Goal: Information Seeking & Learning: Learn about a topic

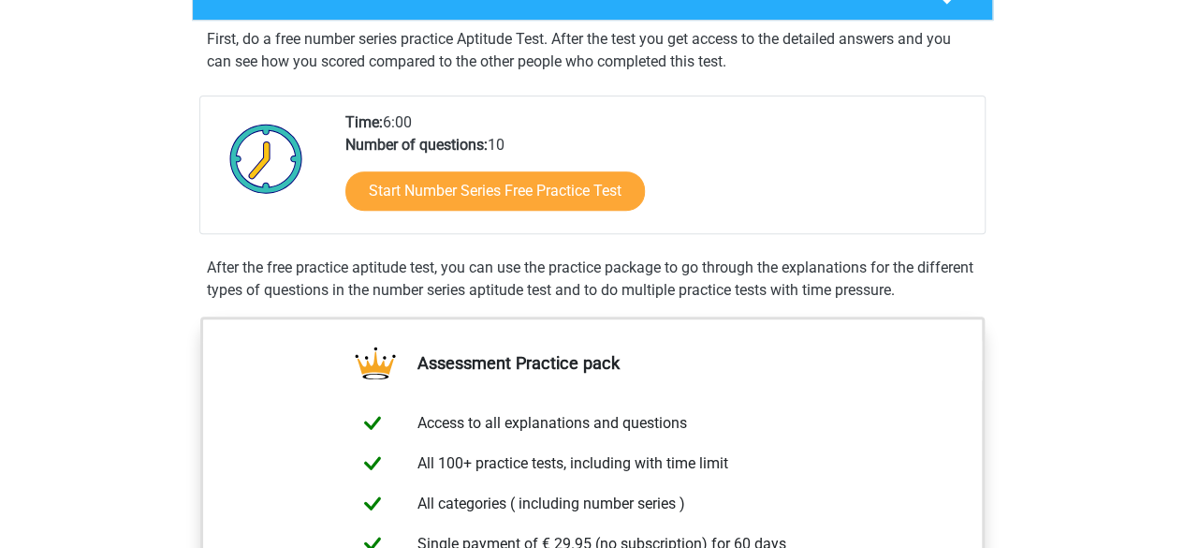
scroll to position [355, 0]
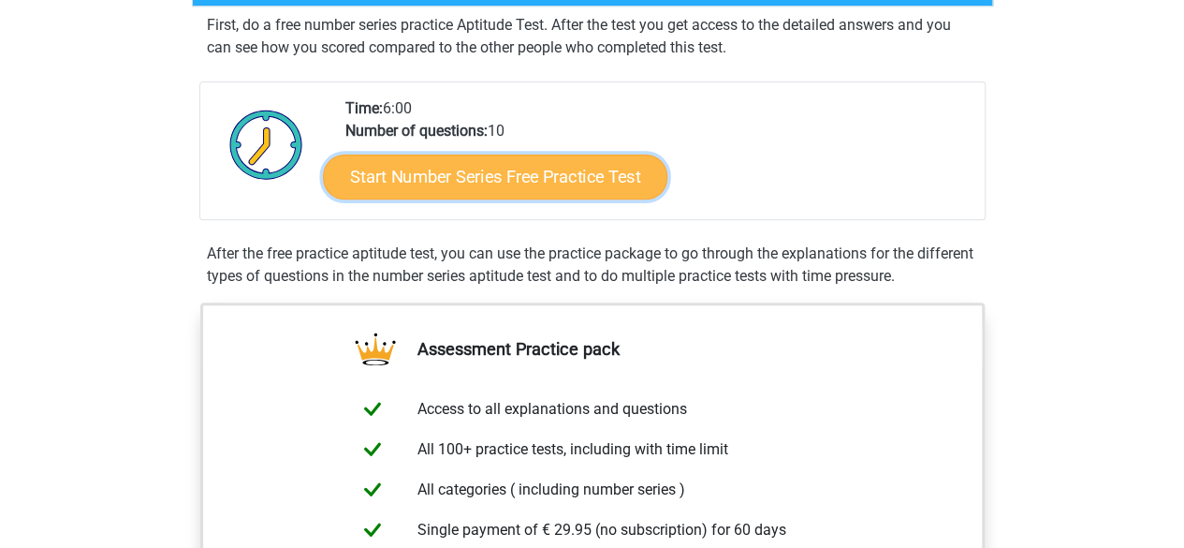
click at [489, 169] on link "Start Number Series Free Practice Test" at bounding box center [495, 176] width 345 height 45
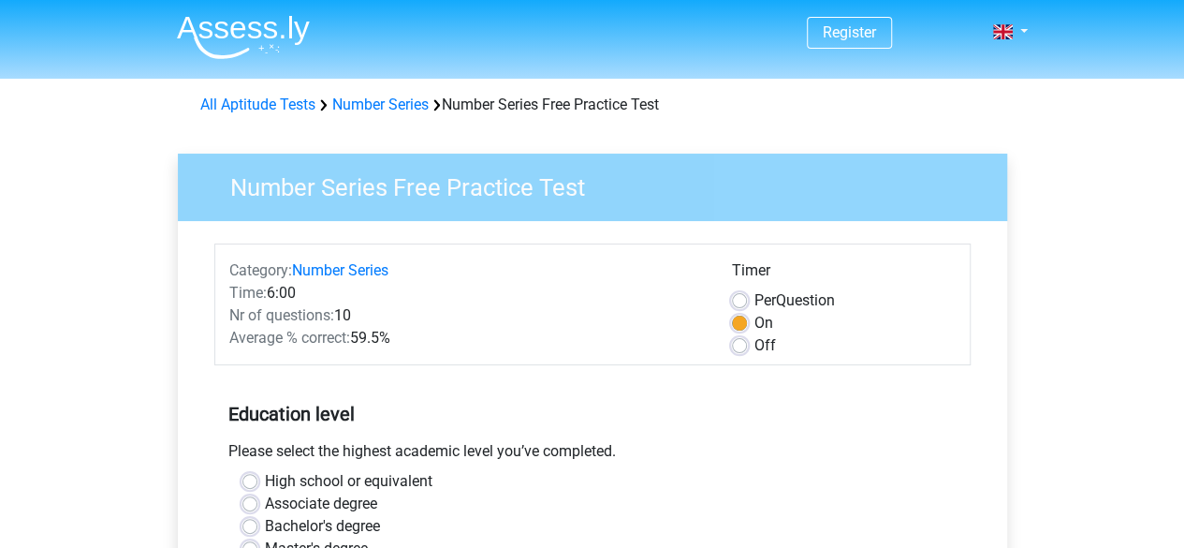
click at [755, 340] on label "Off" at bounding box center [766, 345] width 22 height 22
click at [740, 340] on input "Off" at bounding box center [739, 343] width 15 height 19
radio input "true"
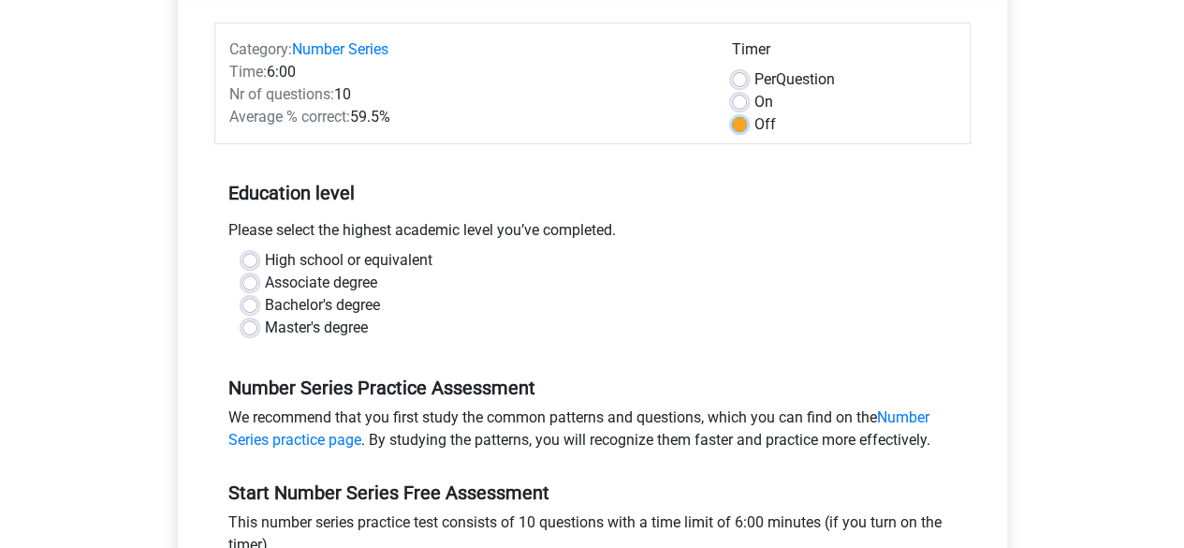
scroll to position [213, 0]
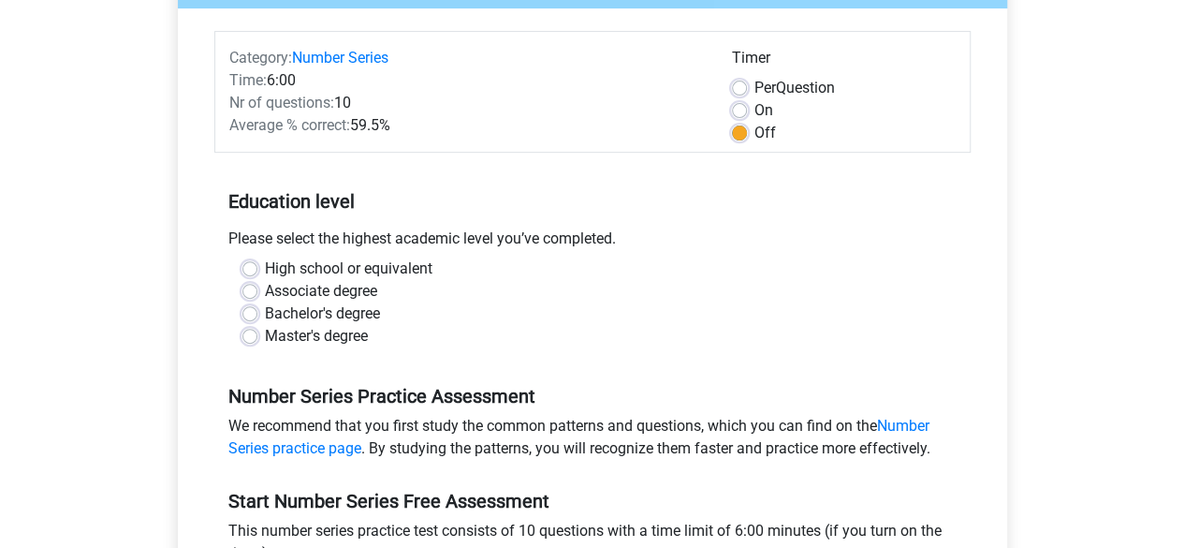
click at [265, 337] on label "Master's degree" at bounding box center [316, 336] width 103 height 22
click at [248, 337] on input "Master's degree" at bounding box center [250, 334] width 15 height 19
radio input "true"
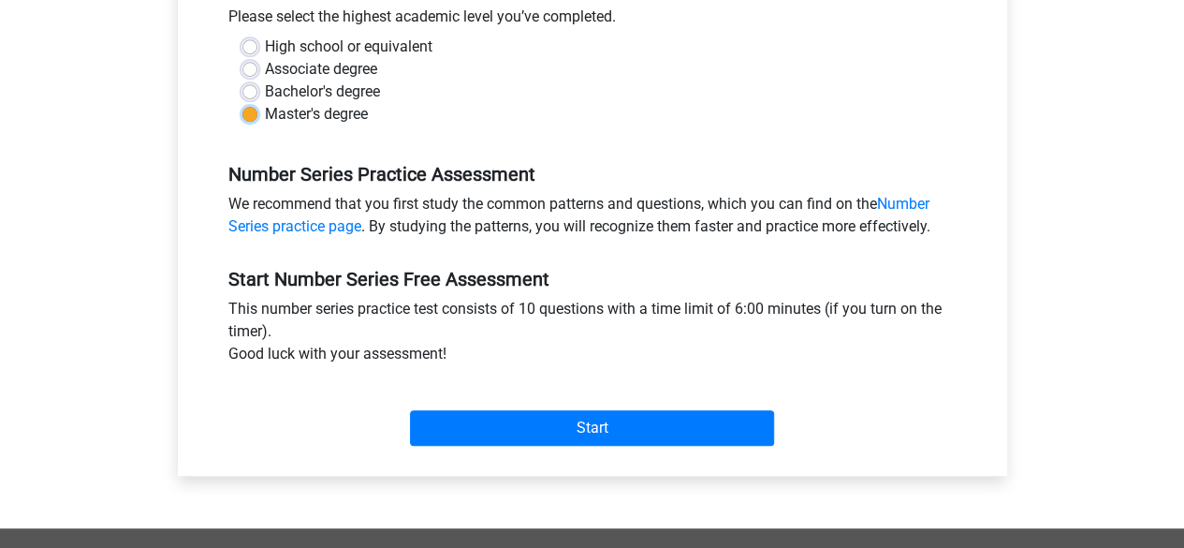
scroll to position [438, 0]
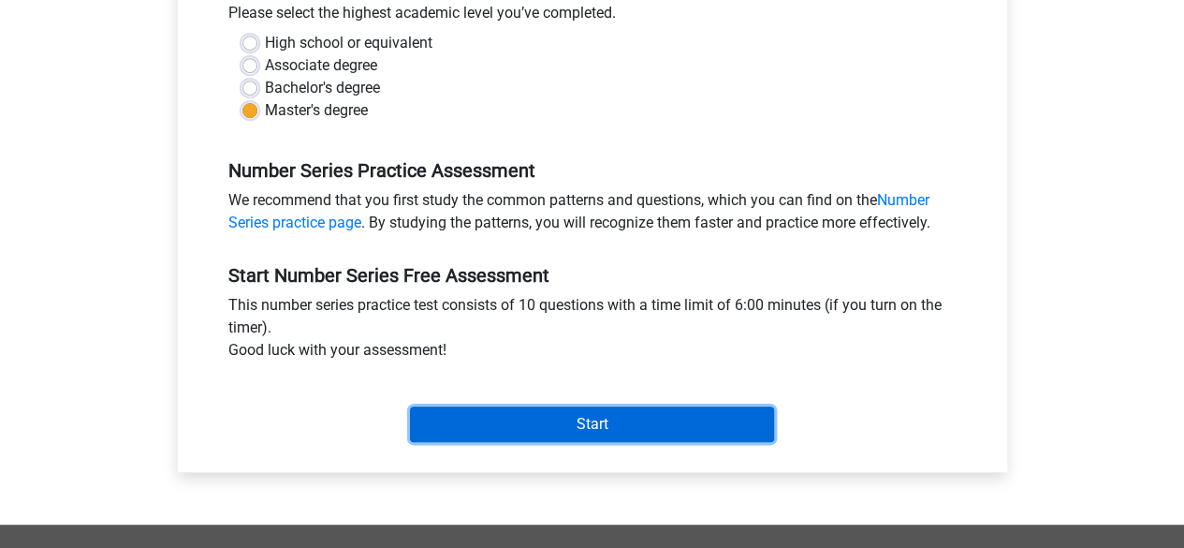
click at [598, 418] on input "Start" at bounding box center [592, 424] width 364 height 36
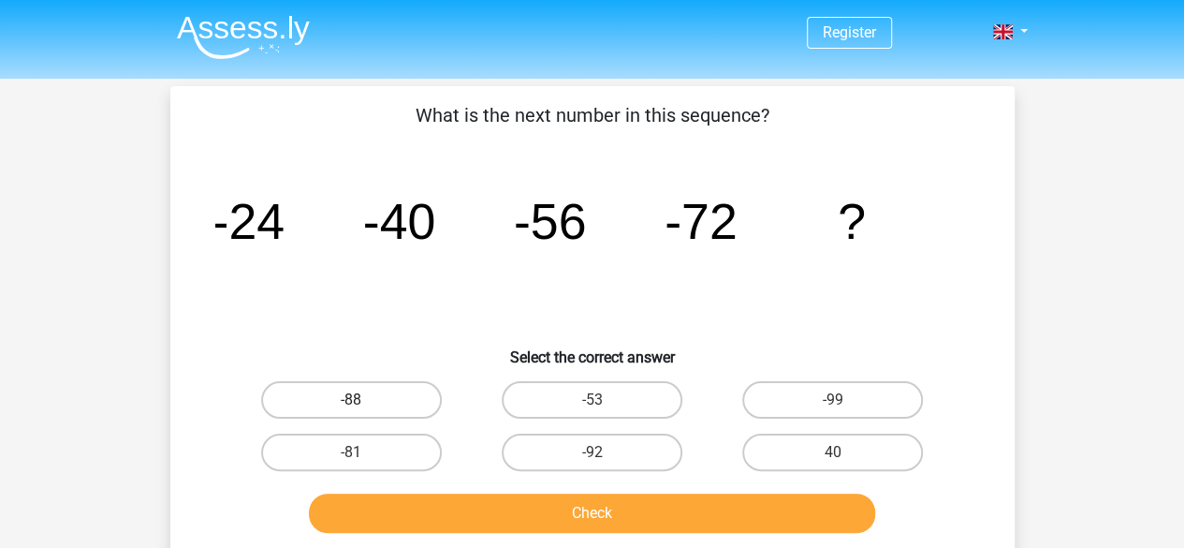
click at [330, 396] on label "-88" at bounding box center [351, 399] width 181 height 37
click at [351, 400] on input "-88" at bounding box center [357, 406] width 12 height 12
radio input "true"
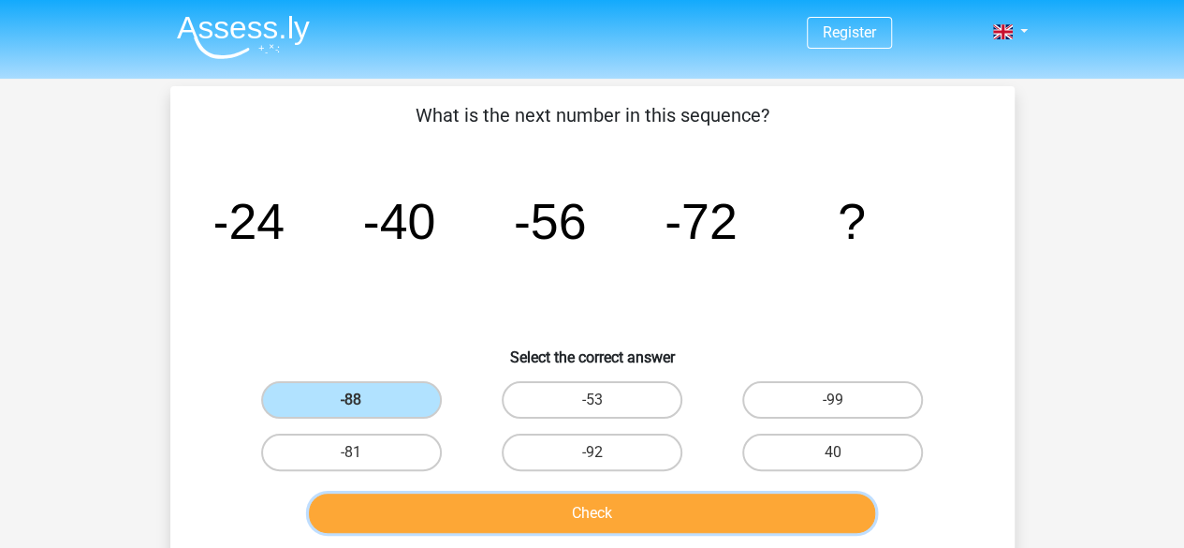
click at [568, 507] on button "Check" at bounding box center [592, 512] width 566 height 39
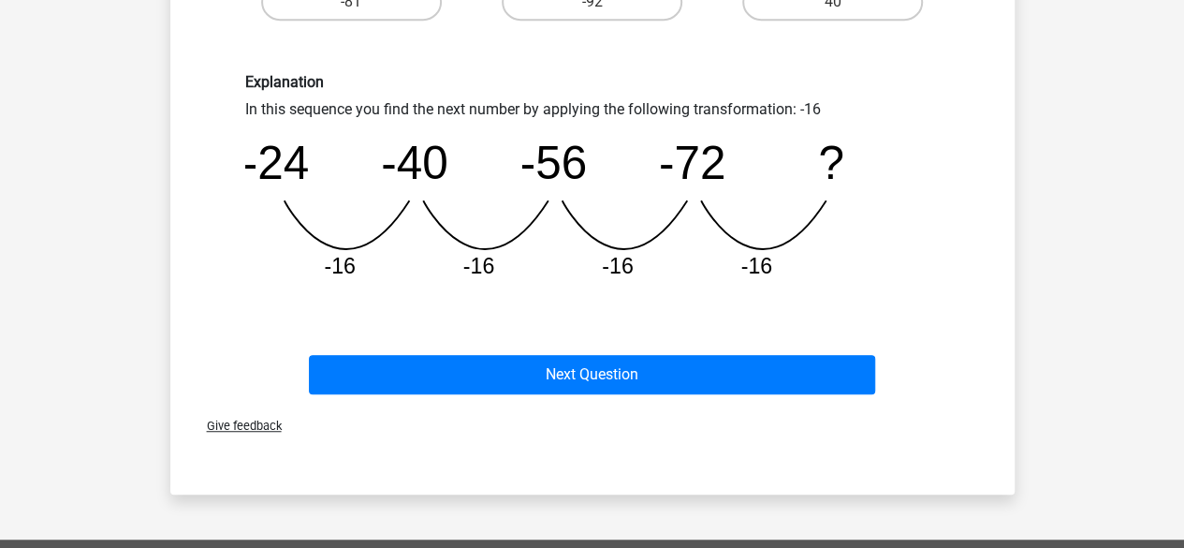
scroll to position [452, 0]
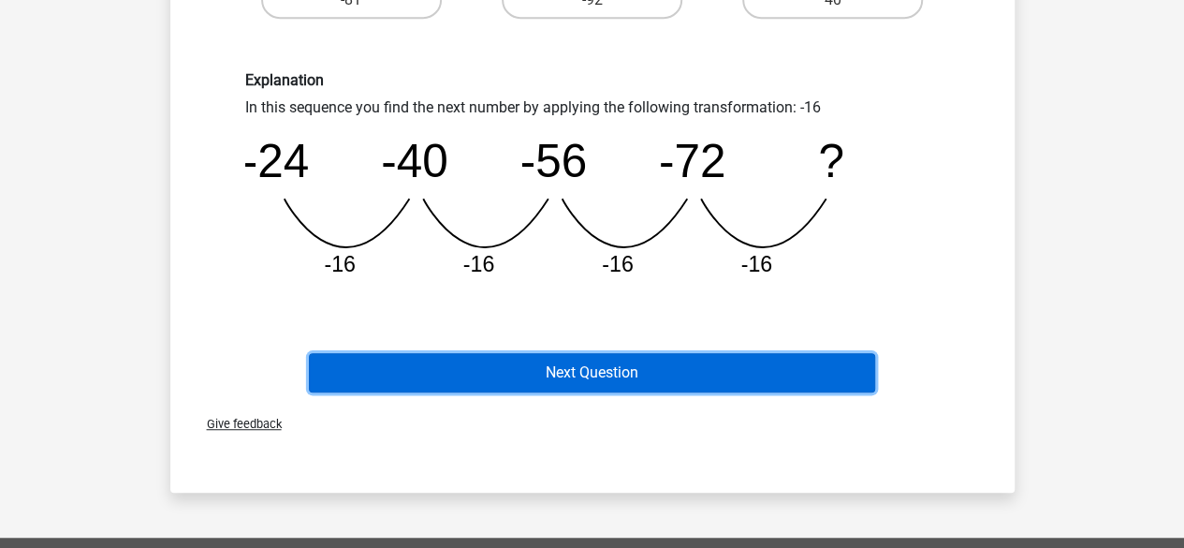
click at [552, 370] on button "Next Question" at bounding box center [592, 372] width 566 height 39
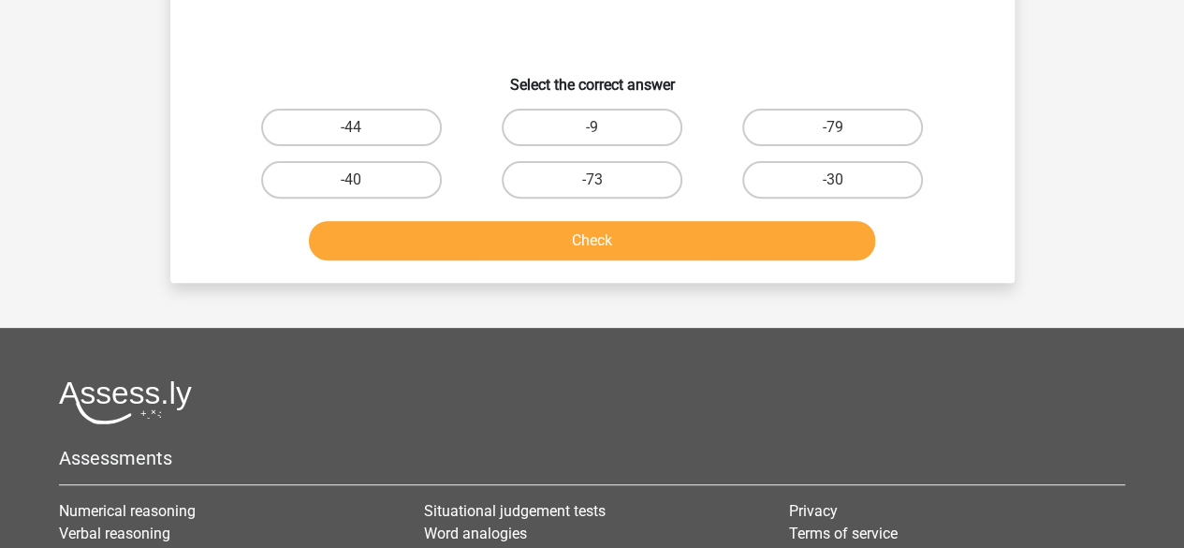
scroll to position [86, 0]
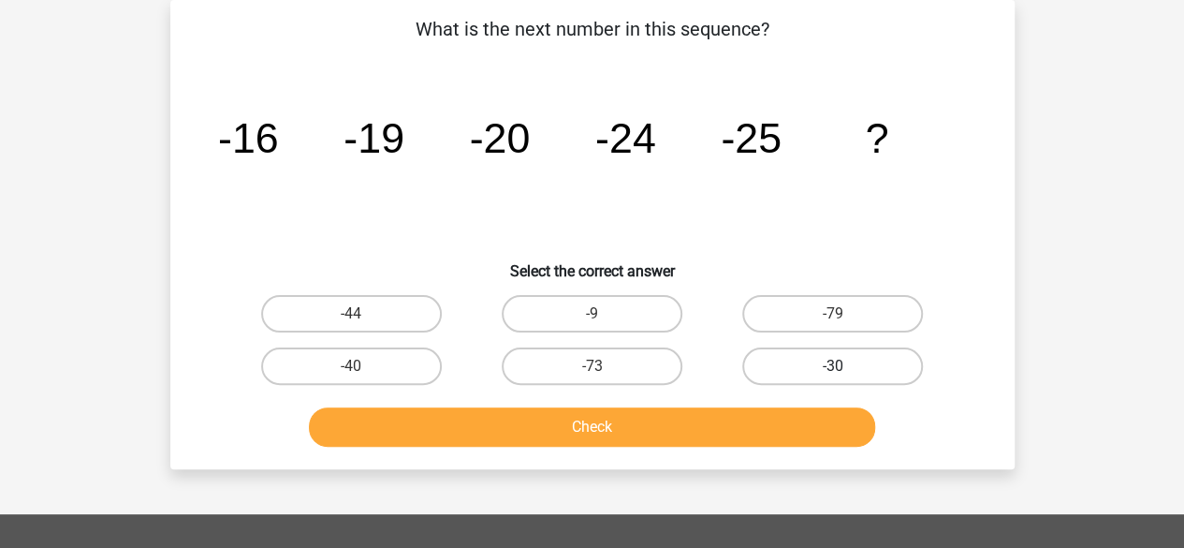
click at [854, 358] on label "-30" at bounding box center [832, 365] width 181 height 37
click at [845, 366] on input "-30" at bounding box center [839, 372] width 12 height 12
radio input "true"
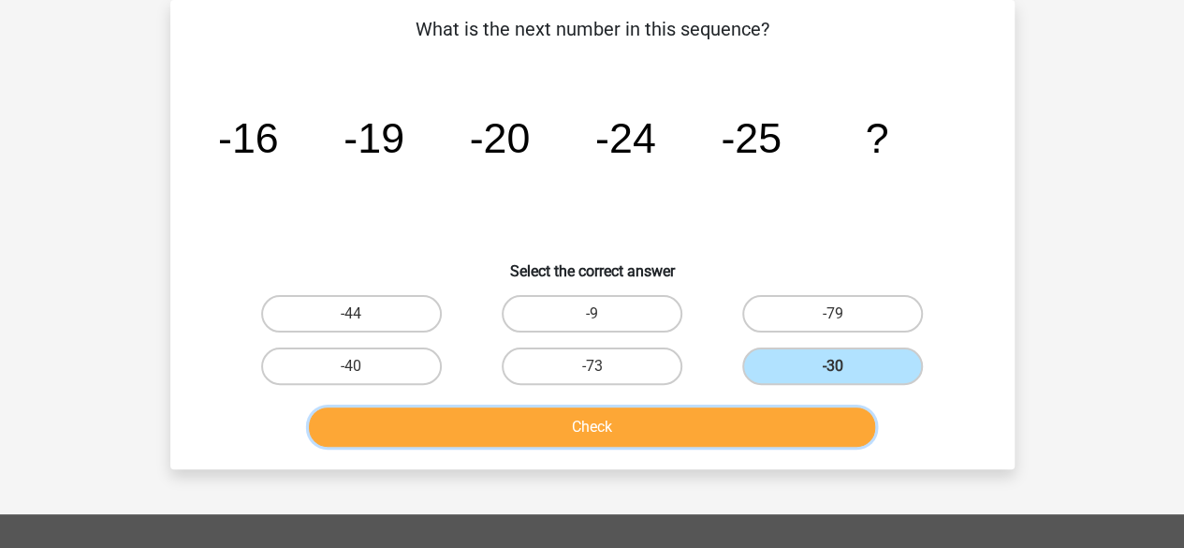
click at [704, 426] on button "Check" at bounding box center [592, 426] width 566 height 39
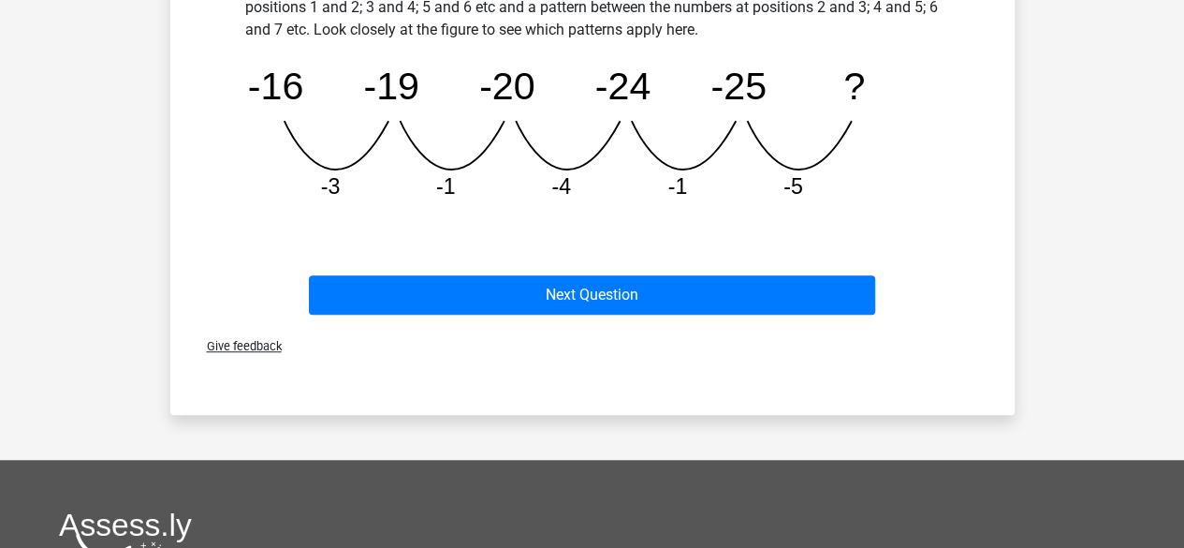
scroll to position [571, 0]
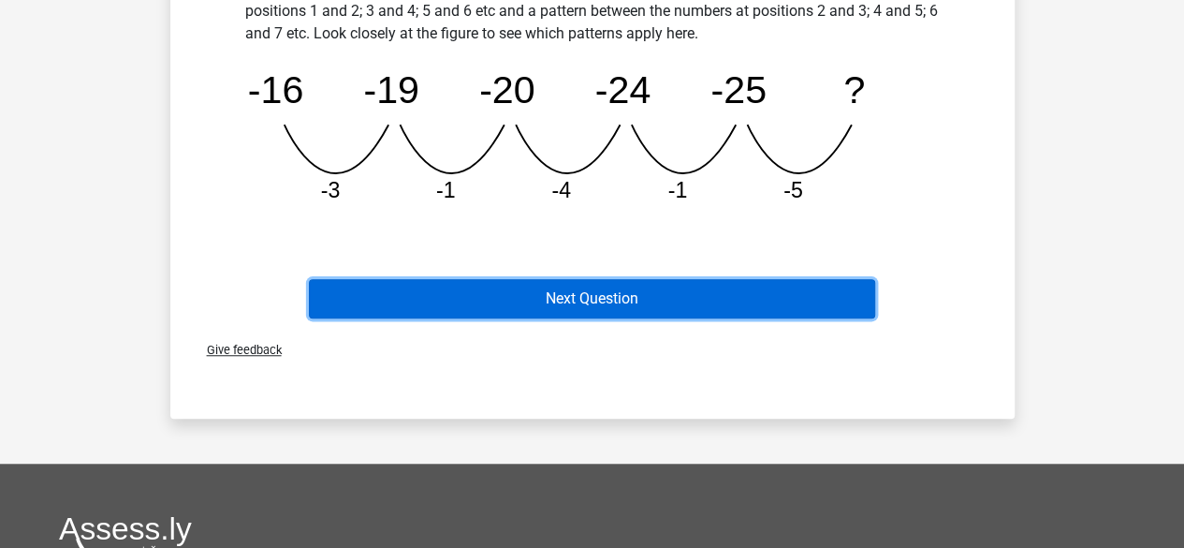
click at [700, 291] on button "Next Question" at bounding box center [592, 298] width 566 height 39
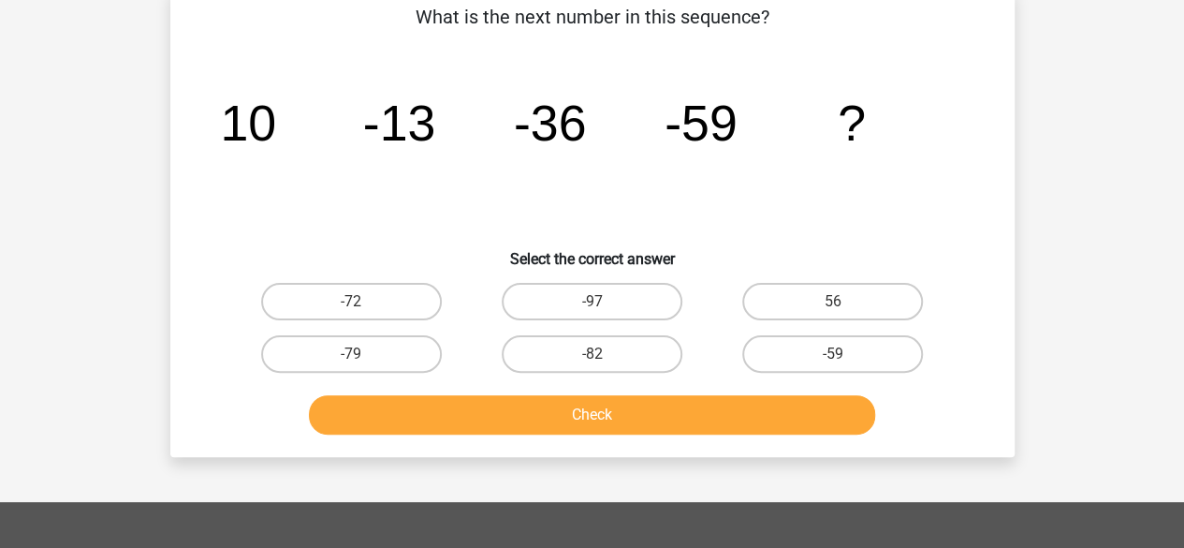
scroll to position [86, 0]
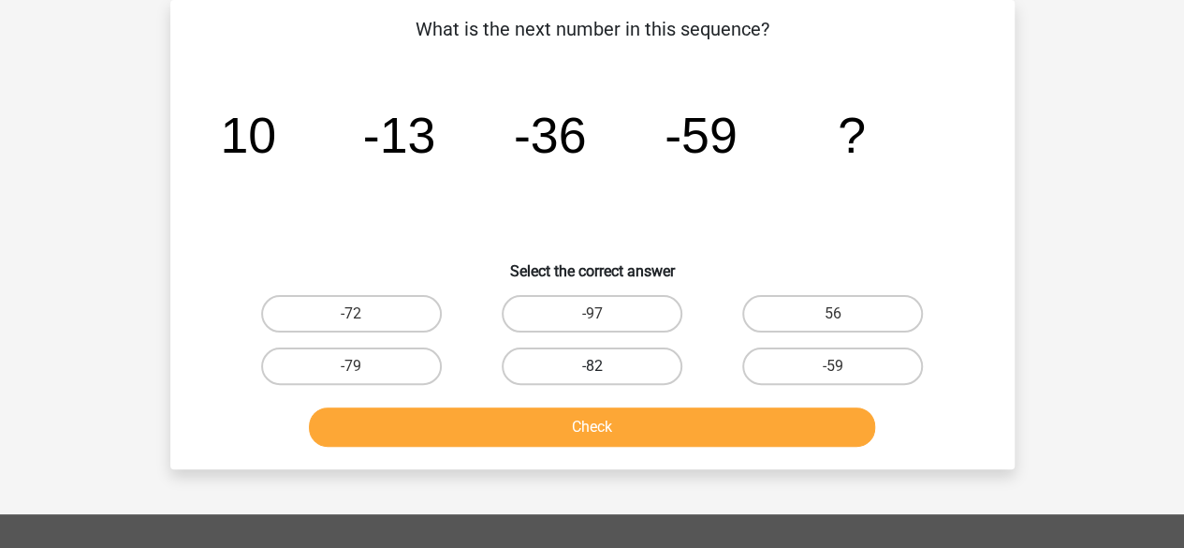
click at [600, 360] on label "-82" at bounding box center [592, 365] width 181 height 37
click at [600, 366] on input "-82" at bounding box center [598, 372] width 12 height 12
radio input "true"
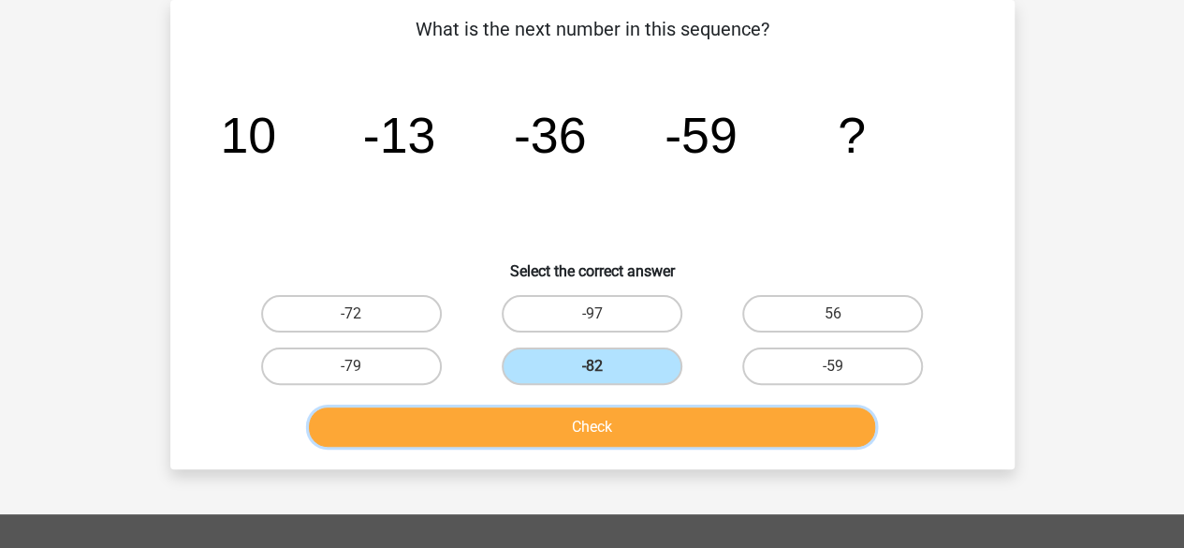
click at [592, 426] on button "Check" at bounding box center [592, 426] width 566 height 39
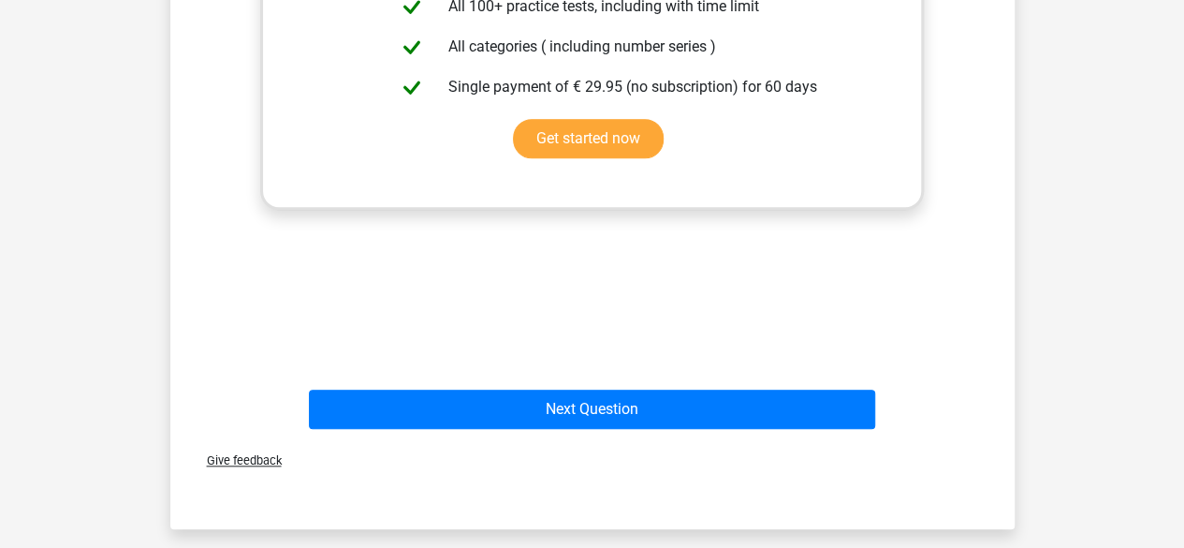
scroll to position [709, 0]
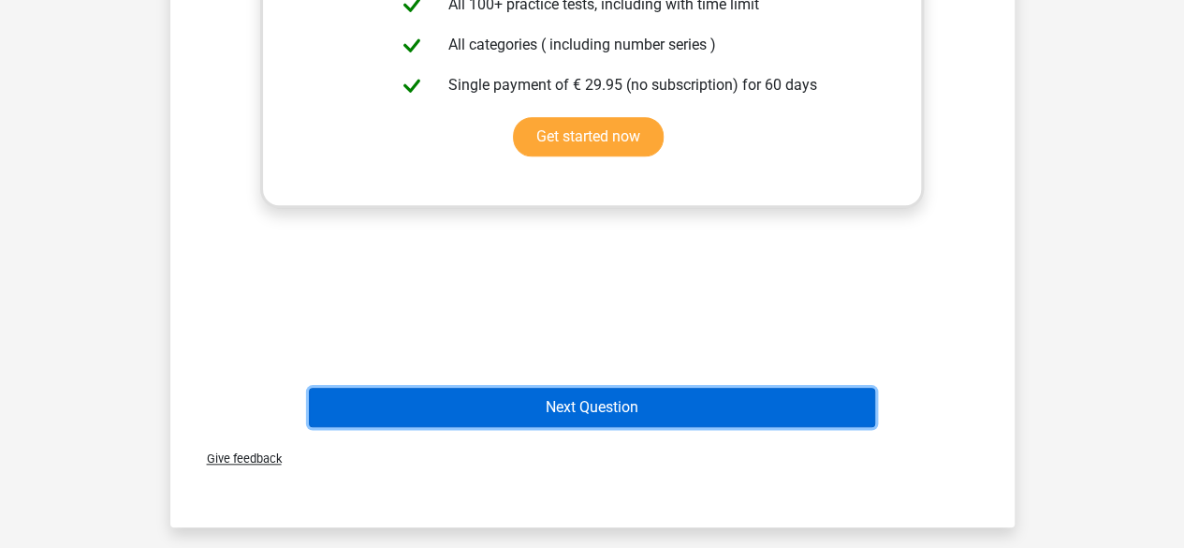
click at [612, 395] on button "Next Question" at bounding box center [592, 407] width 566 height 39
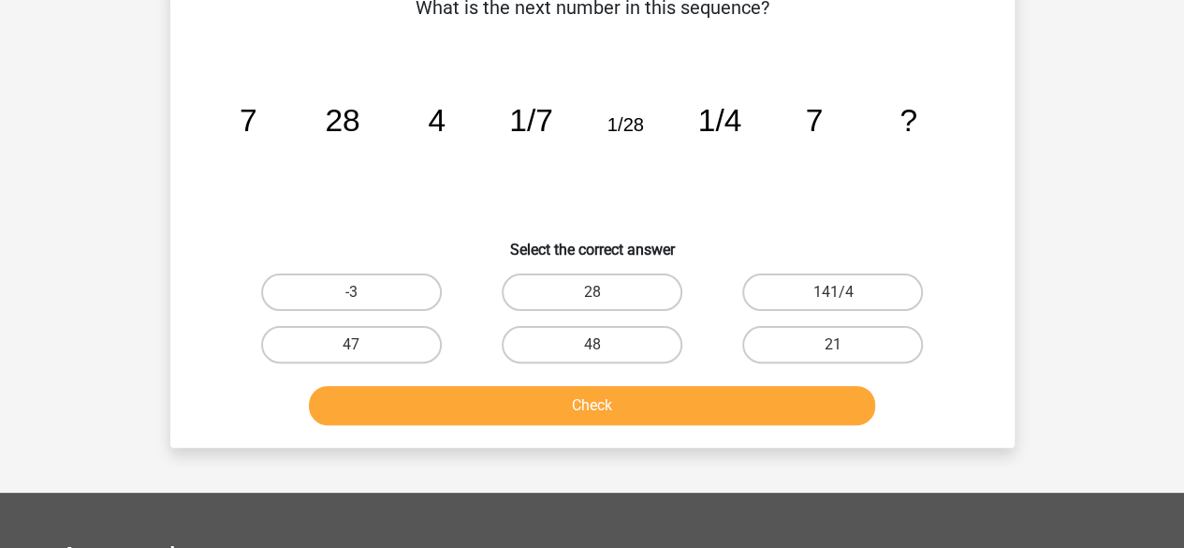
scroll to position [86, 0]
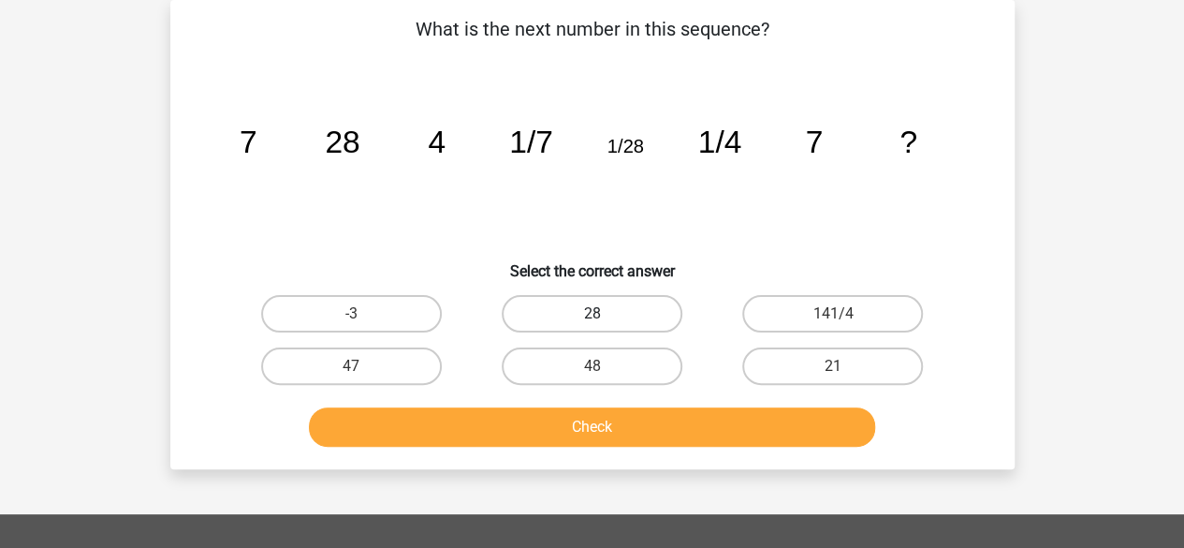
click at [625, 309] on label "28" at bounding box center [592, 313] width 181 height 37
click at [604, 314] on input "28" at bounding box center [598, 320] width 12 height 12
radio input "true"
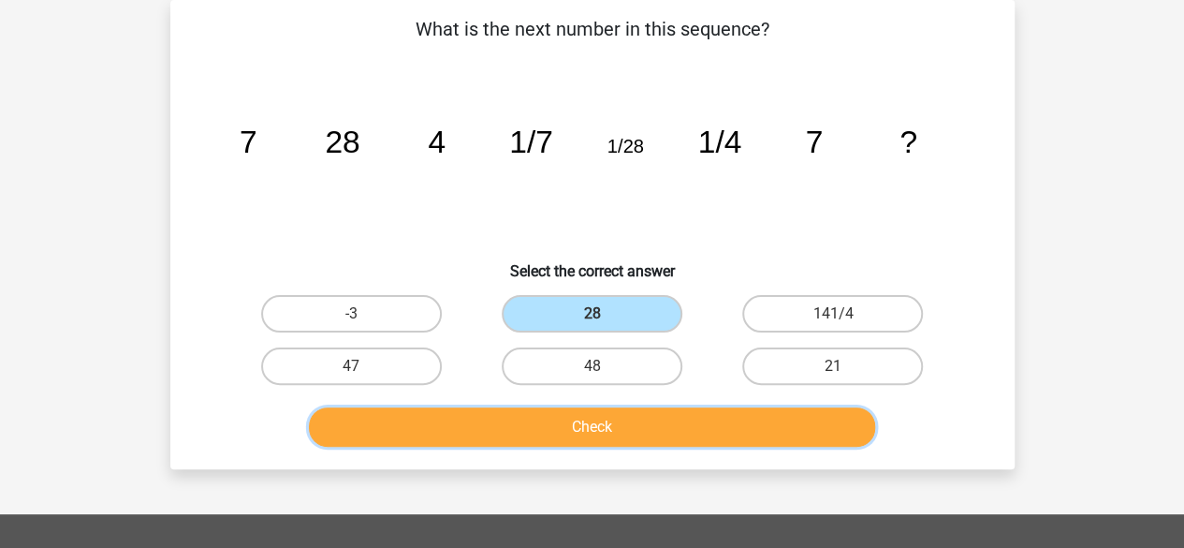
click at [592, 425] on button "Check" at bounding box center [592, 426] width 566 height 39
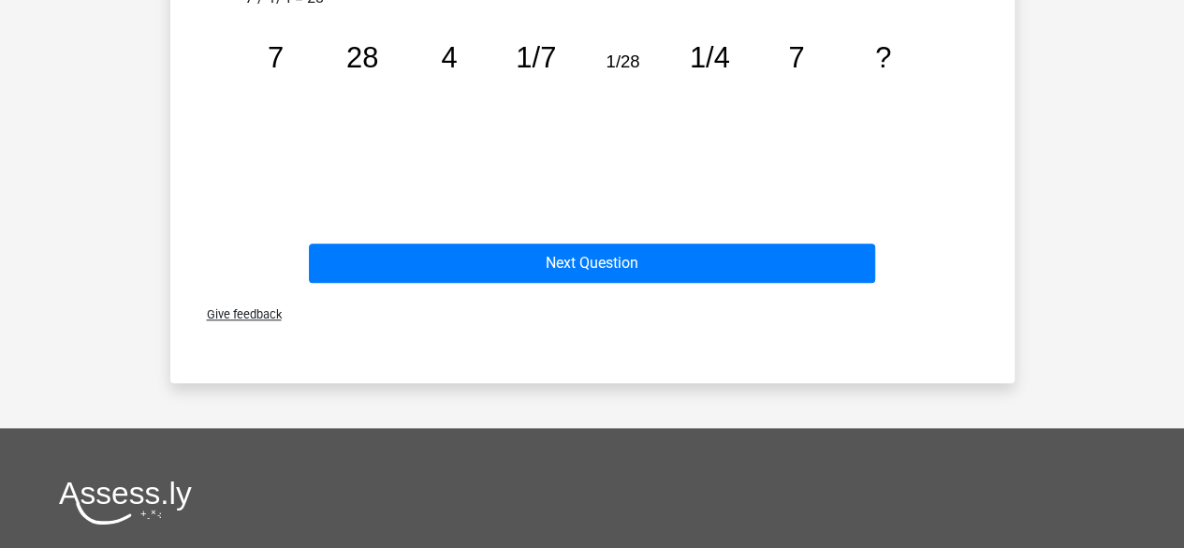
scroll to position [740, 0]
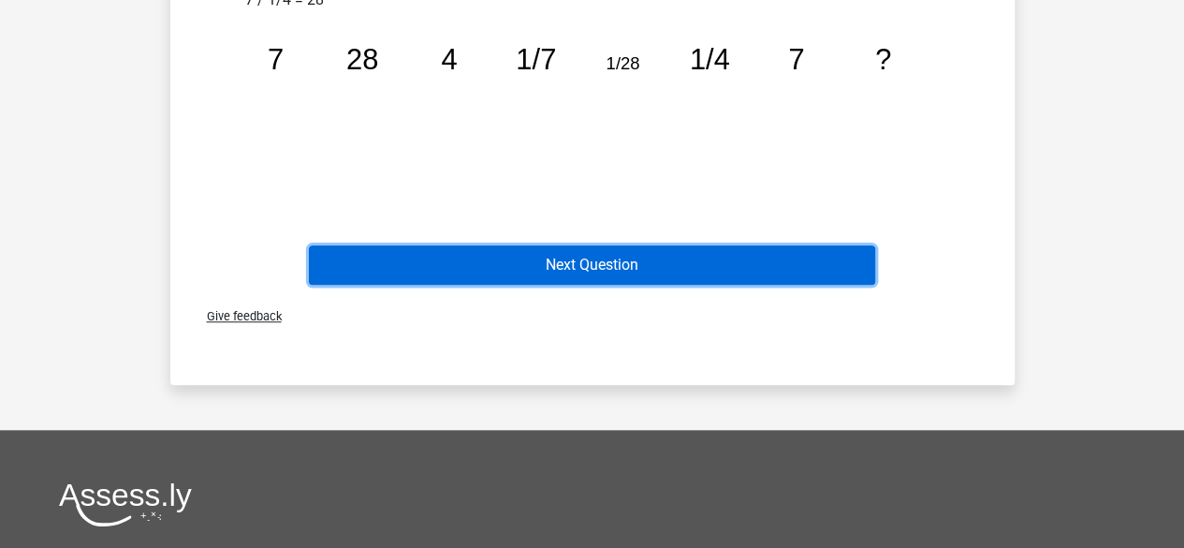
click at [703, 260] on button "Next Question" at bounding box center [592, 264] width 566 height 39
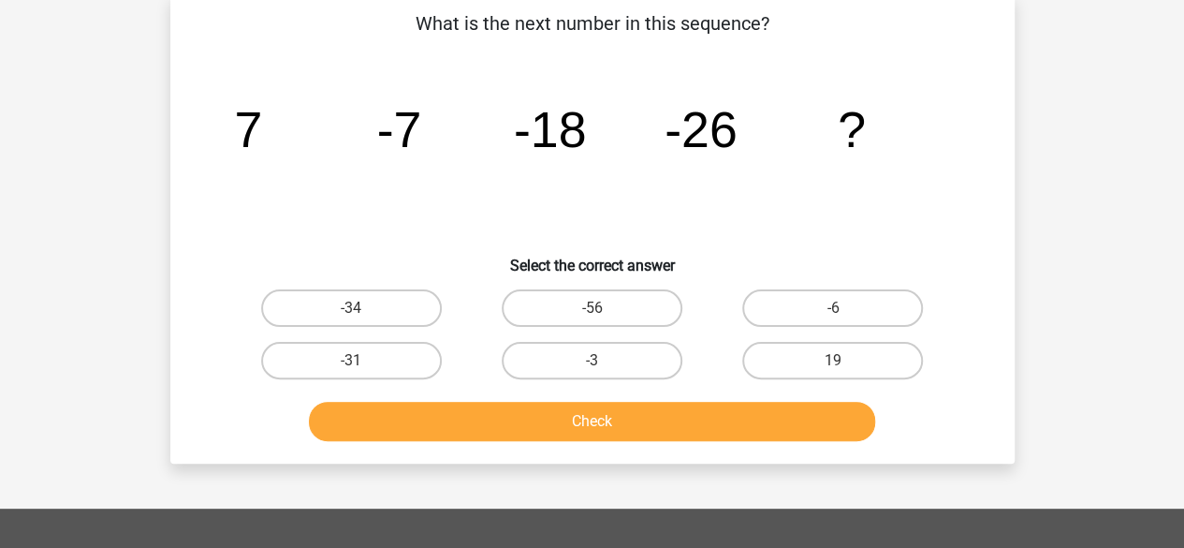
scroll to position [86, 0]
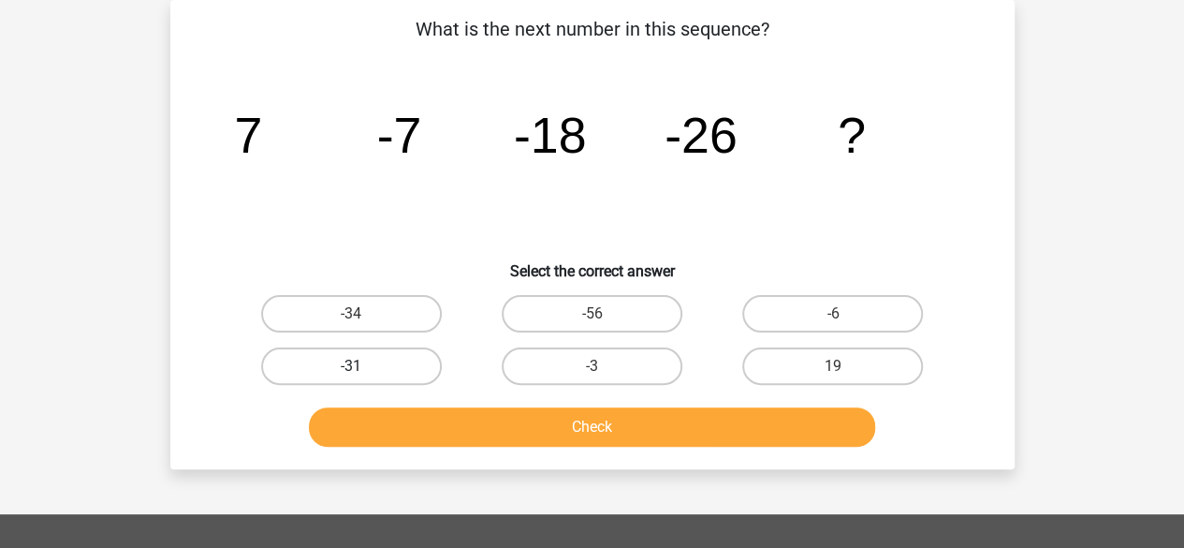
click at [374, 360] on label "-31" at bounding box center [351, 365] width 181 height 37
click at [363, 366] on input "-31" at bounding box center [357, 372] width 12 height 12
radio input "true"
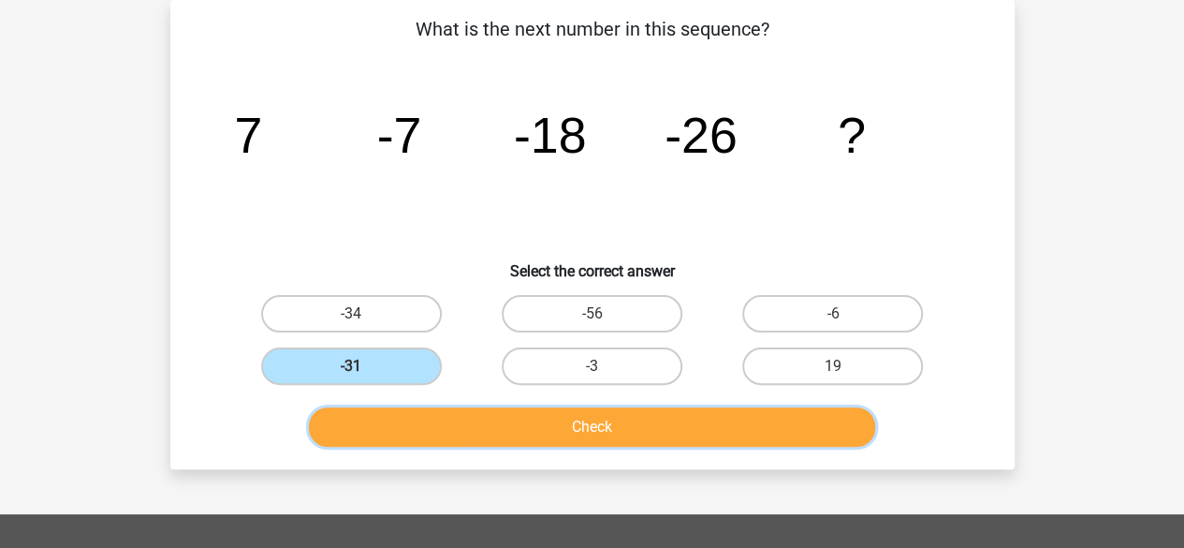
click at [566, 424] on button "Check" at bounding box center [592, 426] width 566 height 39
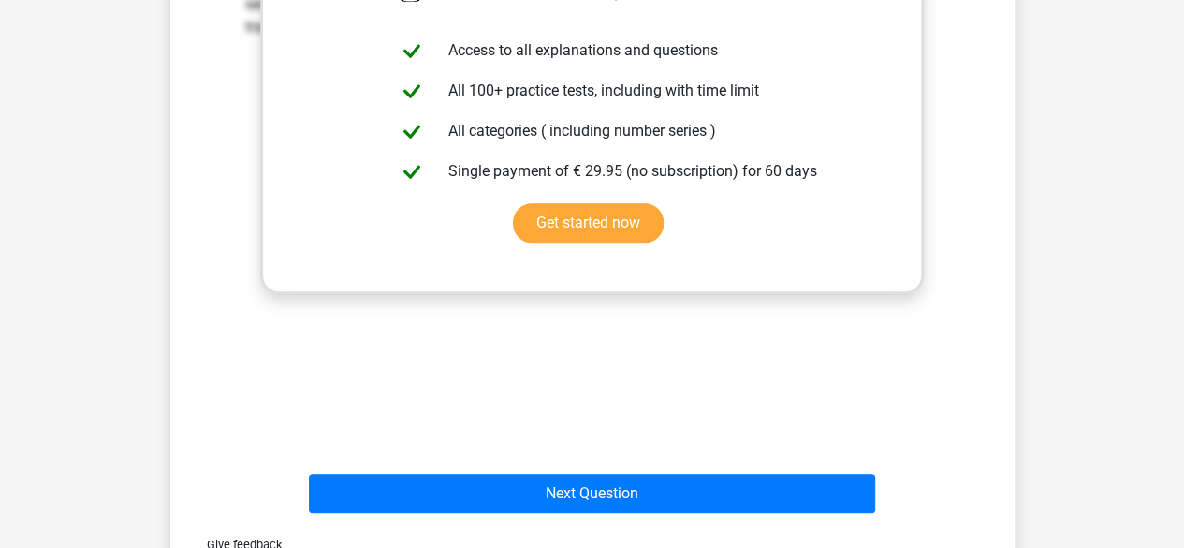
scroll to position [642, 0]
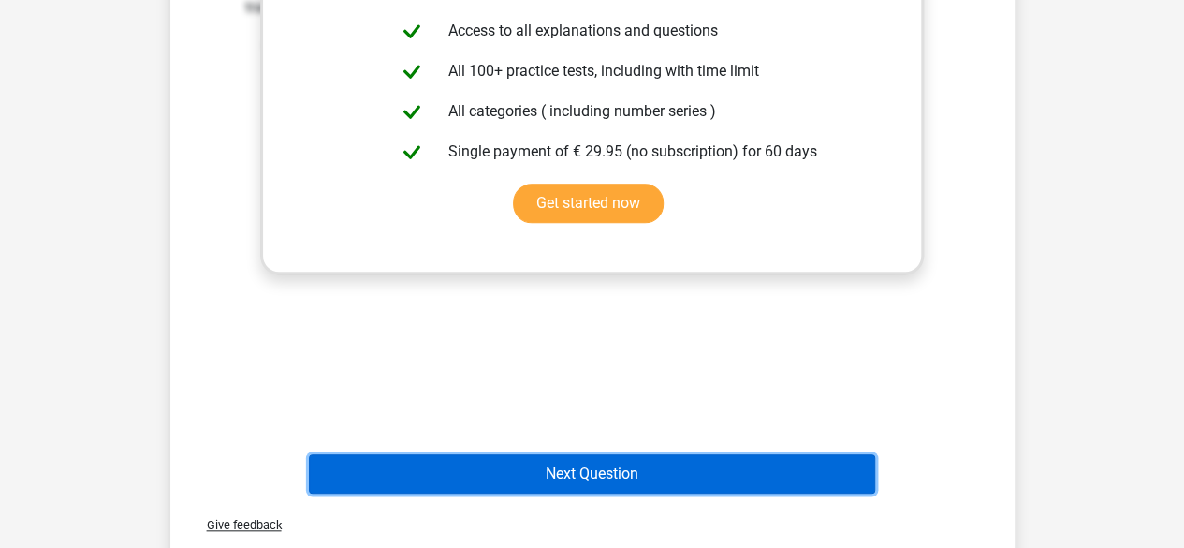
click at [657, 473] on button "Next Question" at bounding box center [592, 473] width 566 height 39
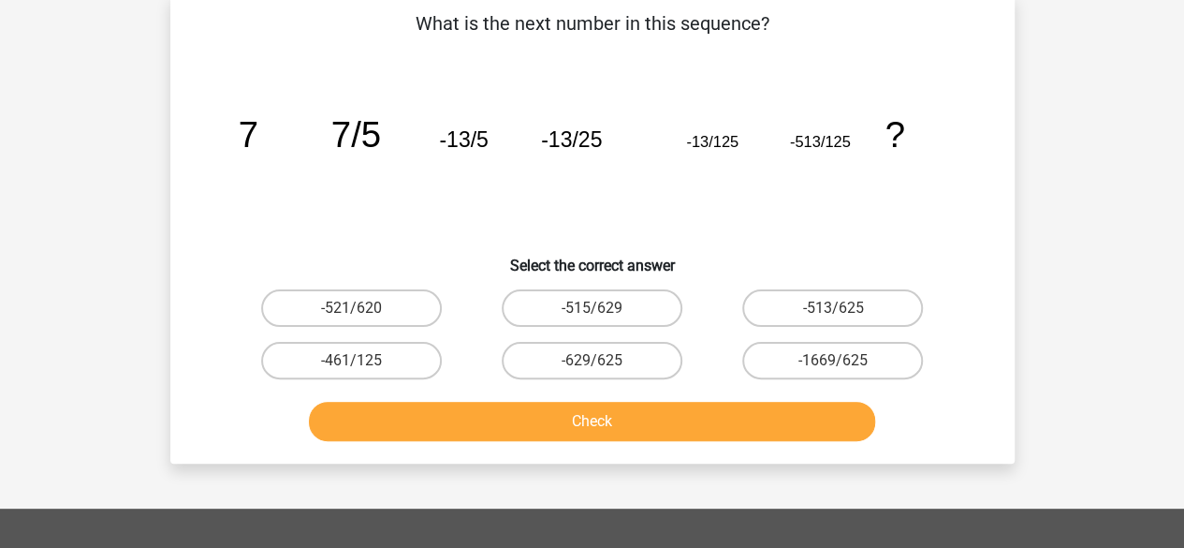
scroll to position [86, 0]
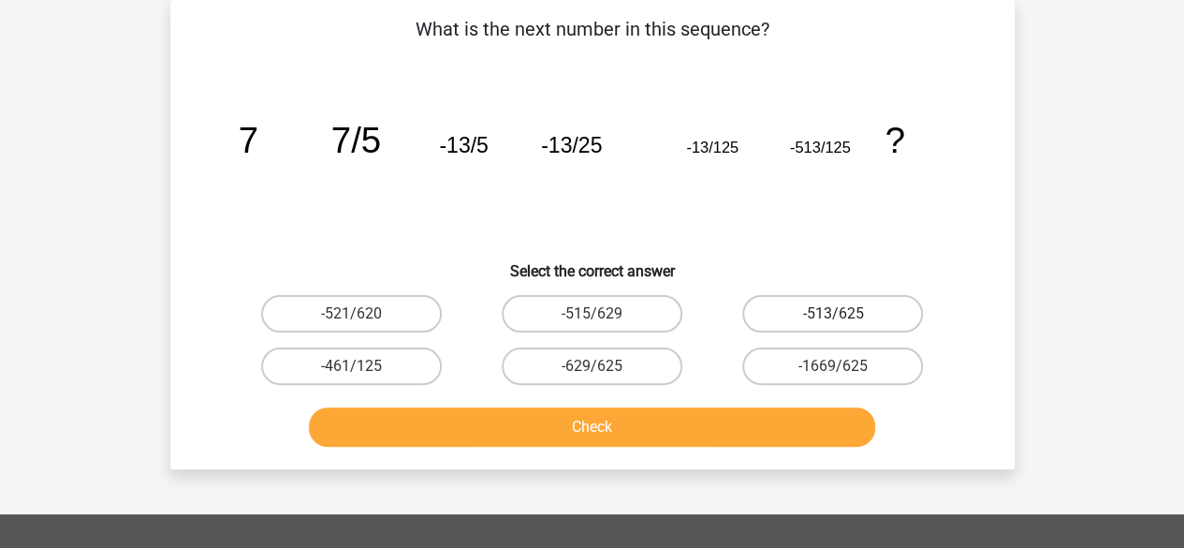
click at [838, 309] on label "-513/625" at bounding box center [832, 313] width 181 height 37
click at [838, 314] on input "-513/625" at bounding box center [839, 320] width 12 height 12
radio input "true"
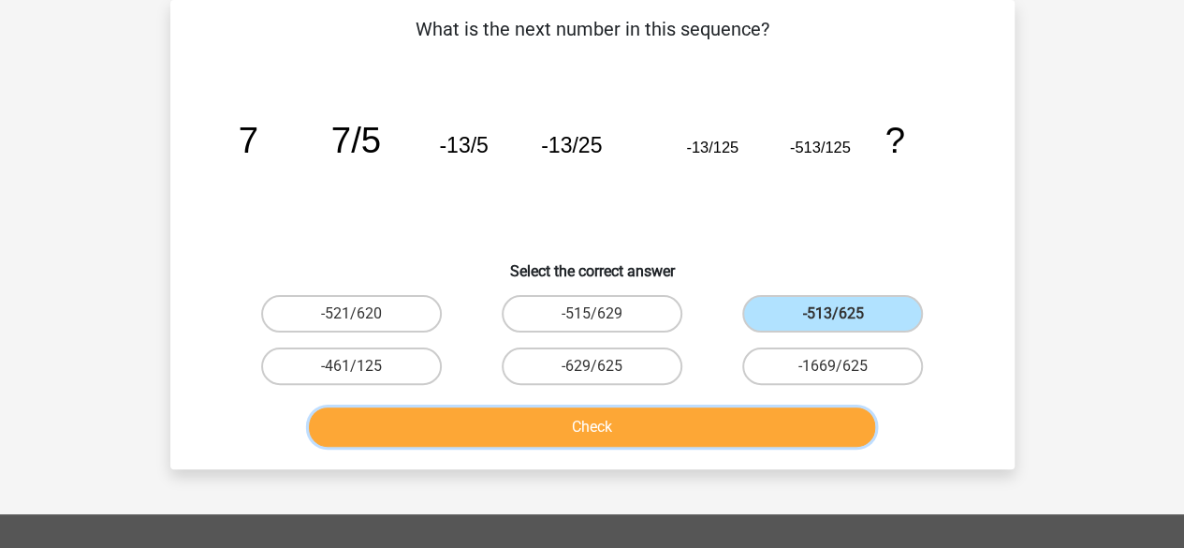
click at [668, 418] on button "Check" at bounding box center [592, 426] width 566 height 39
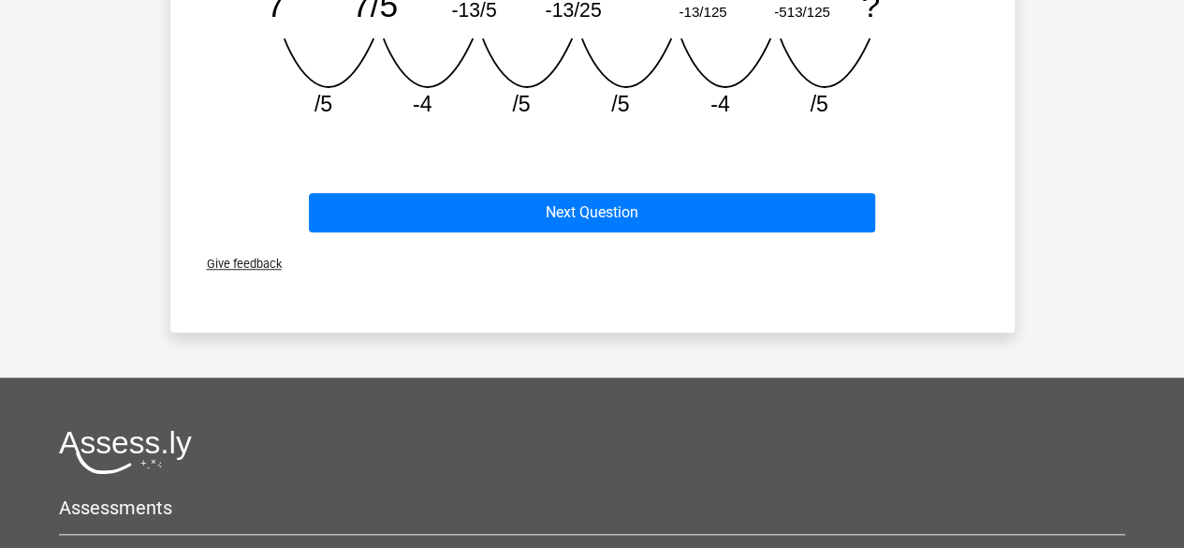
scroll to position [598, 0]
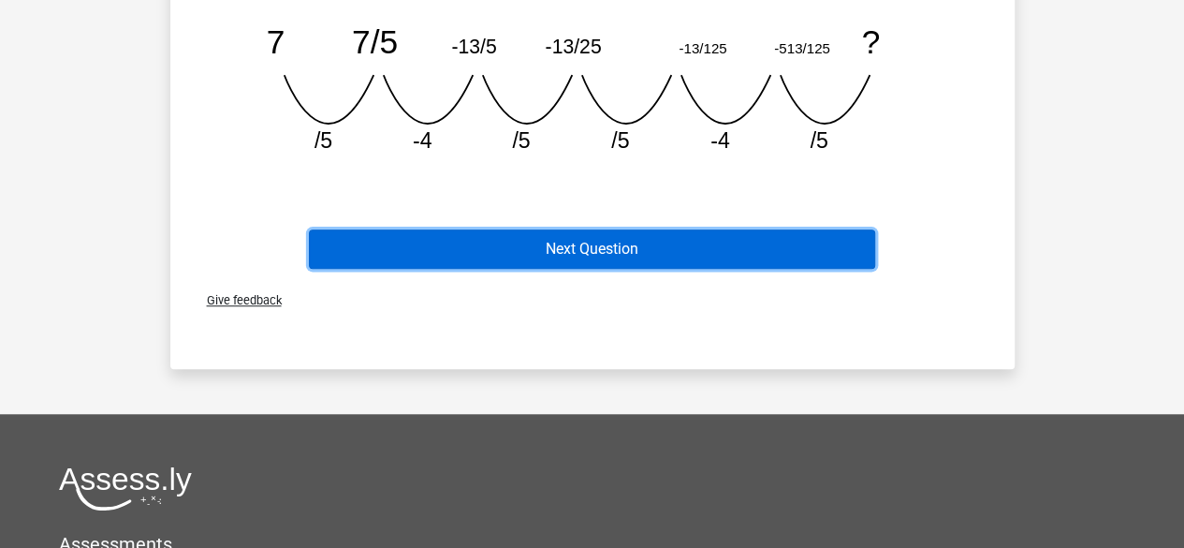
click at [709, 244] on button "Next Question" at bounding box center [592, 248] width 566 height 39
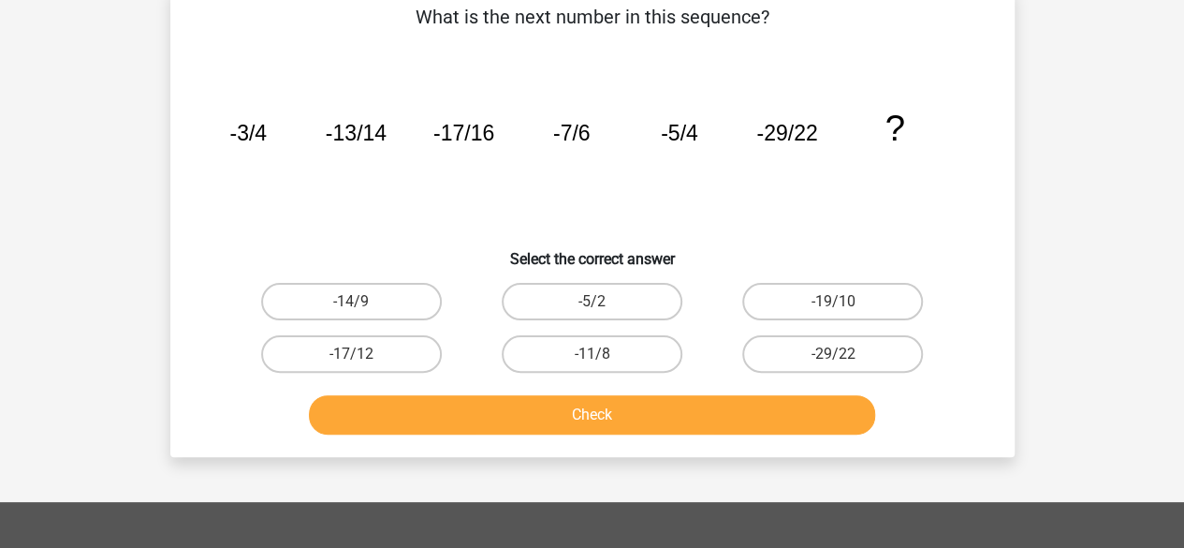
scroll to position [86, 0]
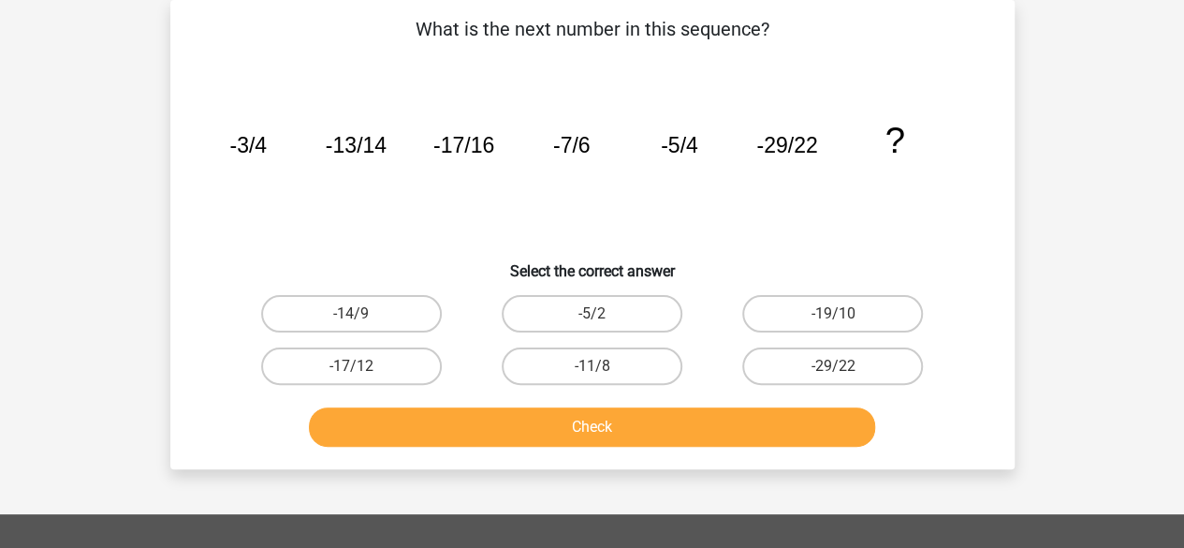
click at [633, 420] on button "Check" at bounding box center [592, 426] width 566 height 39
click at [346, 313] on label "-14/9" at bounding box center [351, 313] width 181 height 37
click at [351, 314] on input "-14/9" at bounding box center [357, 320] width 12 height 12
radio input "true"
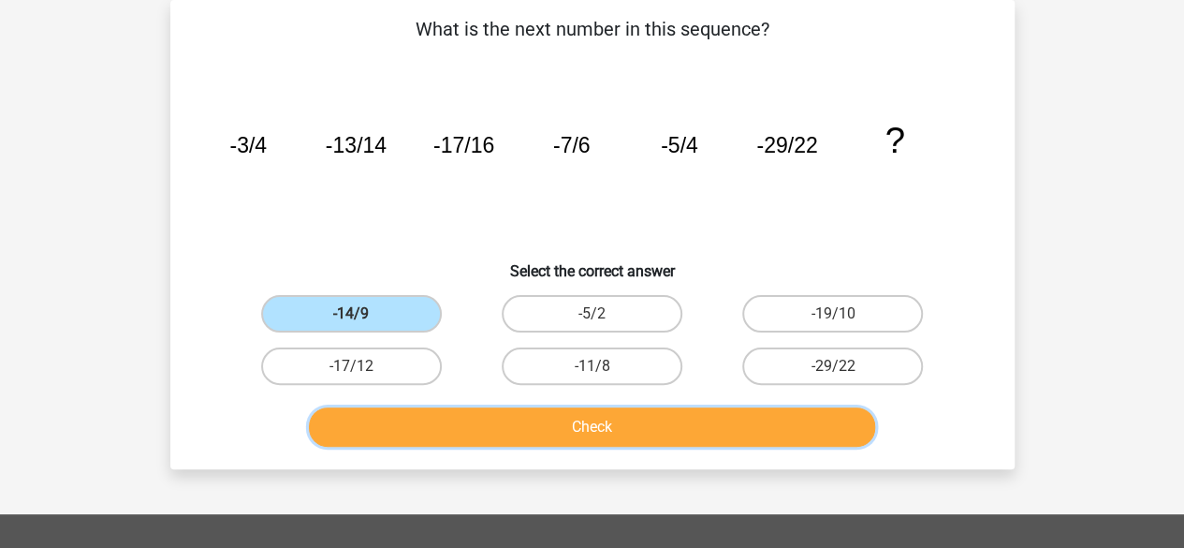
click at [521, 427] on button "Check" at bounding box center [592, 426] width 566 height 39
click at [669, 438] on button "Check" at bounding box center [592, 426] width 566 height 39
click at [592, 308] on label "-5/2" at bounding box center [592, 313] width 181 height 37
click at [592, 314] on input "-5/2" at bounding box center [598, 320] width 12 height 12
radio input "true"
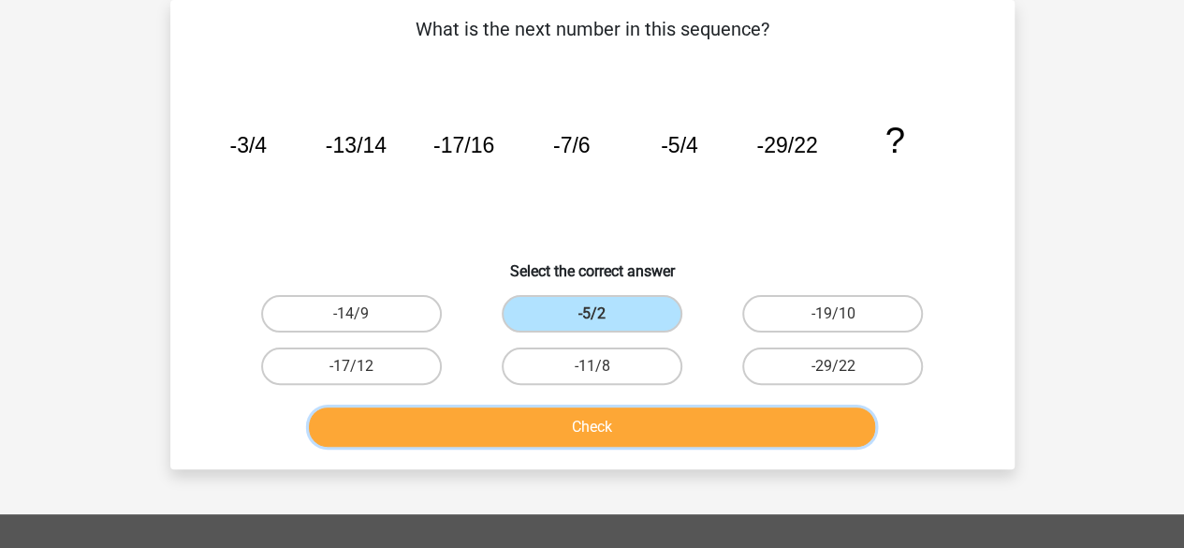
click at [570, 422] on button "Check" at bounding box center [592, 426] width 566 height 39
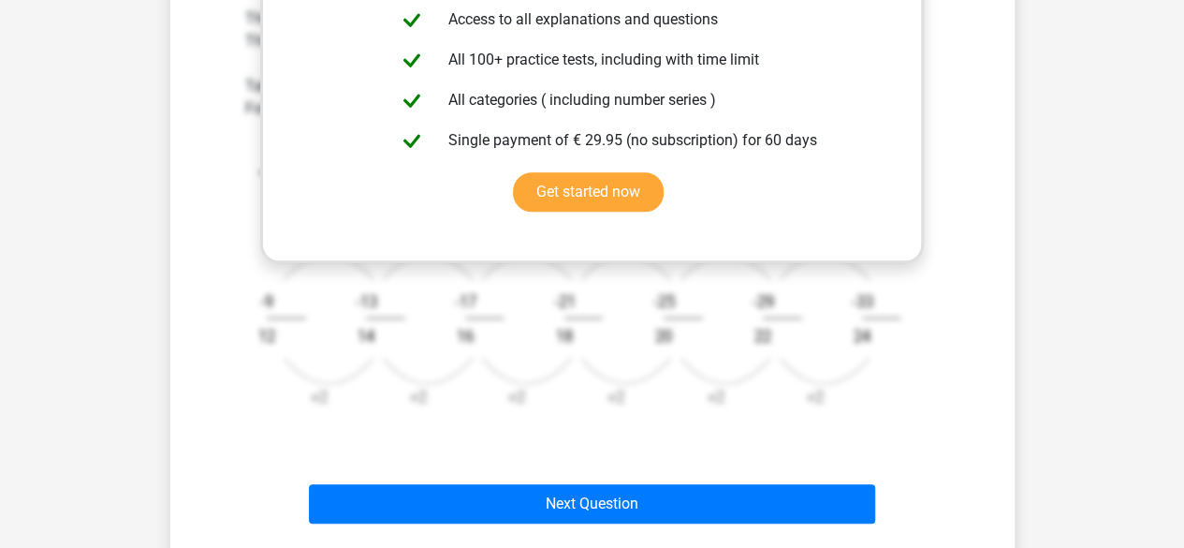
scroll to position [655, 0]
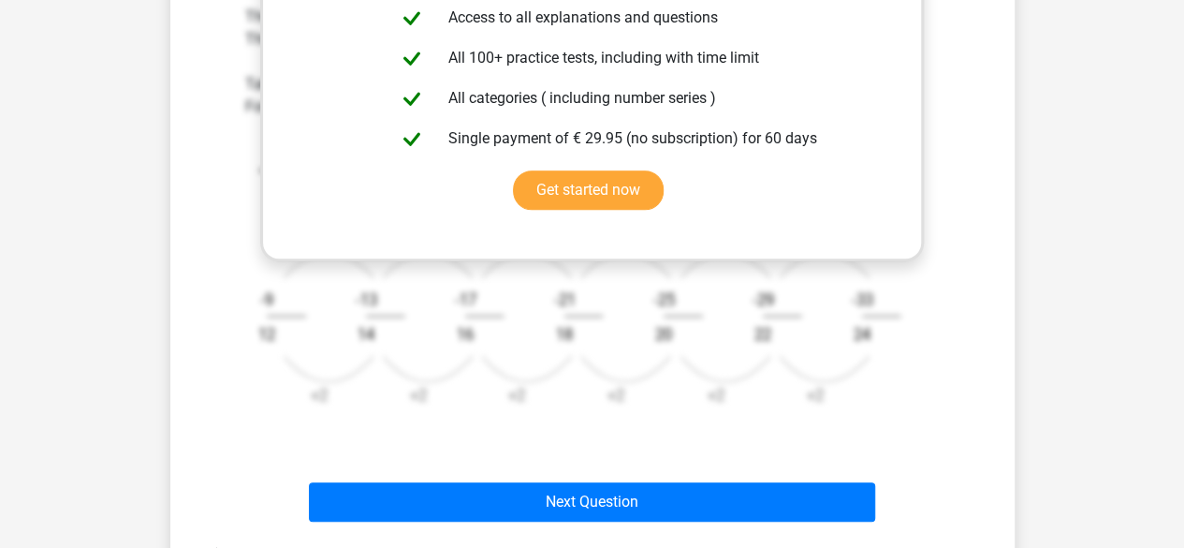
click at [792, 360] on icon "image/svg+xml -3/4 -13/14 -17/16 -7/6 -5/4 -29/22 ? -4 +2 -9 12 -4 +2 -13 14 -4…" at bounding box center [592, 270] width 695 height 304
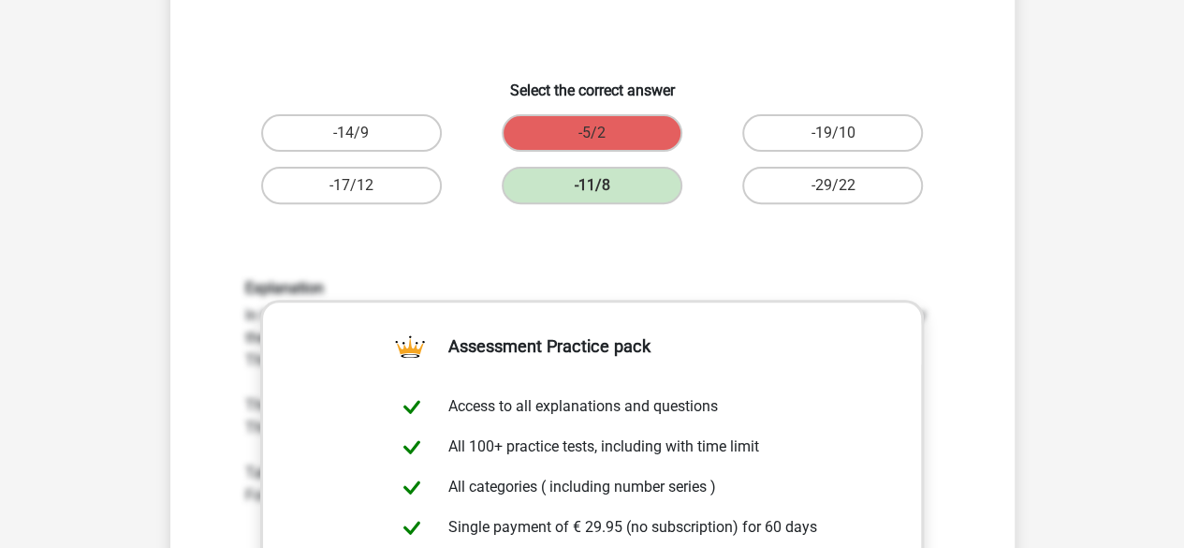
scroll to position [264, 0]
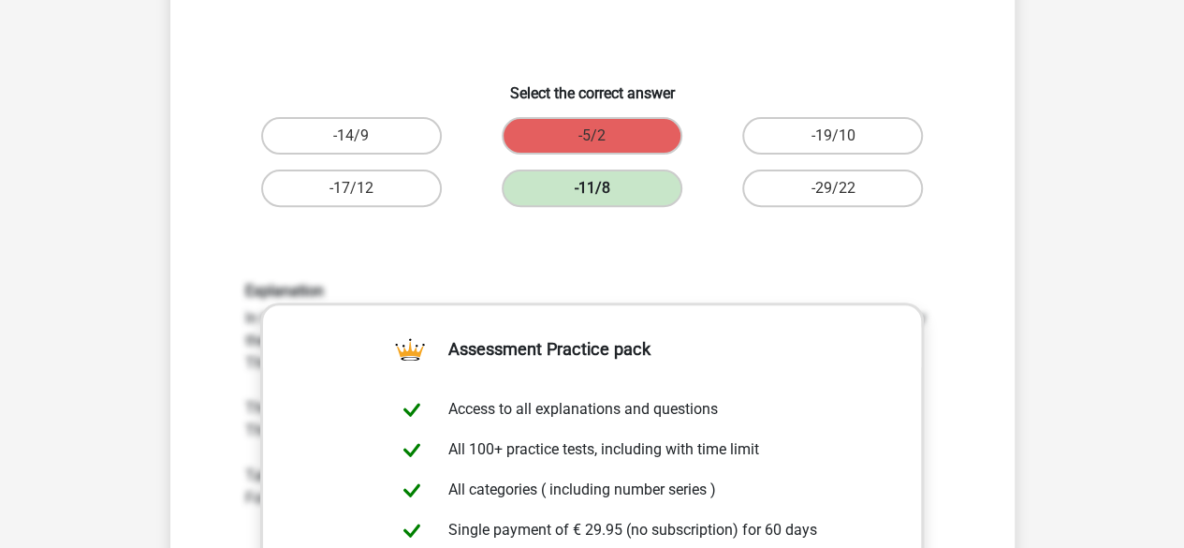
click at [578, 181] on label "-11/8" at bounding box center [592, 187] width 181 height 37
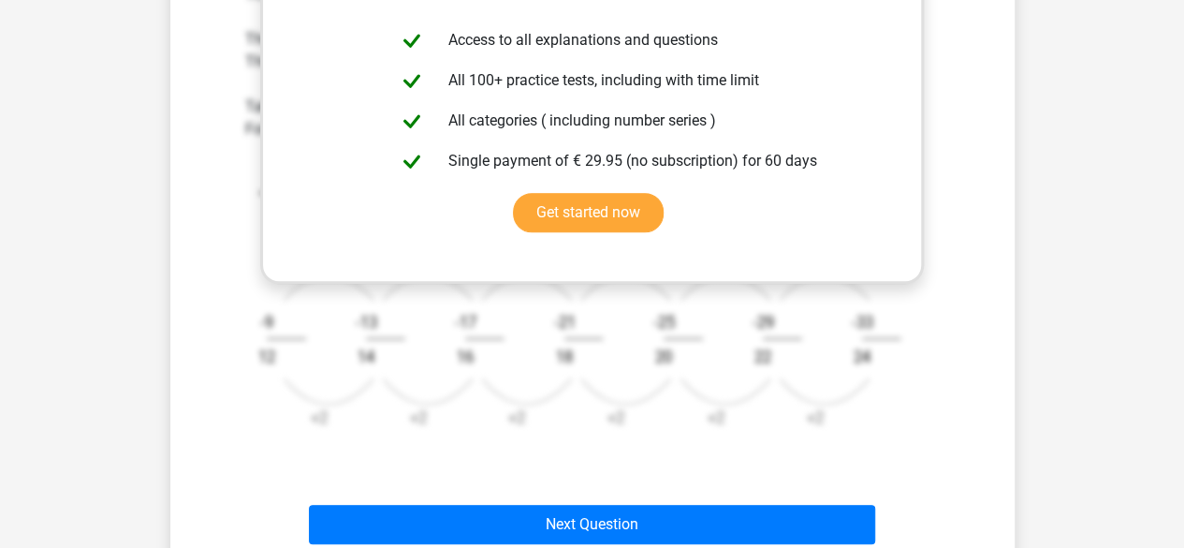
scroll to position [628, 0]
